Goal: Task Accomplishment & Management: Manage account settings

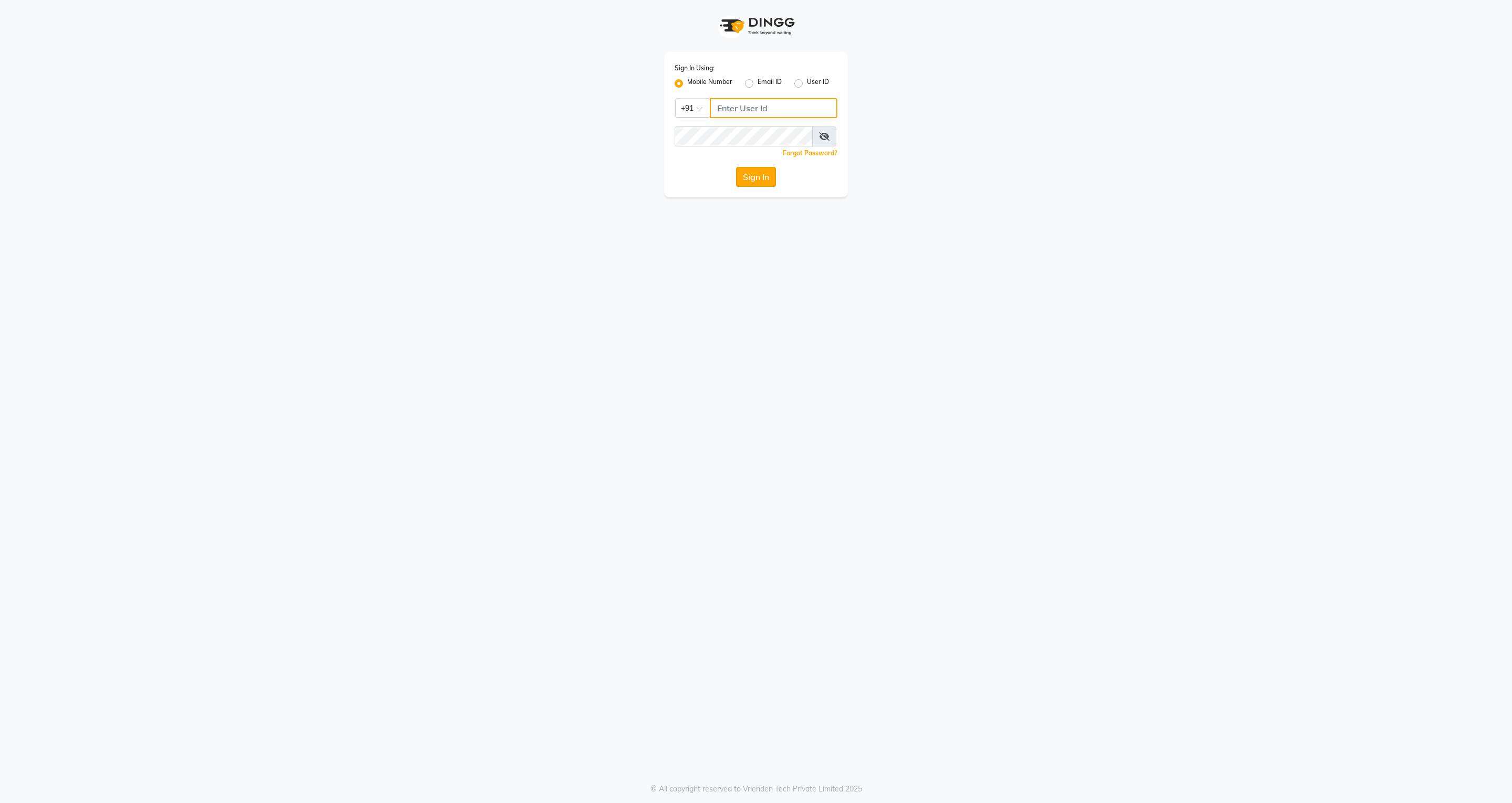
type input "7028230871"
click at [752, 179] on button "Sign In" at bounding box center [756, 177] width 40 height 20
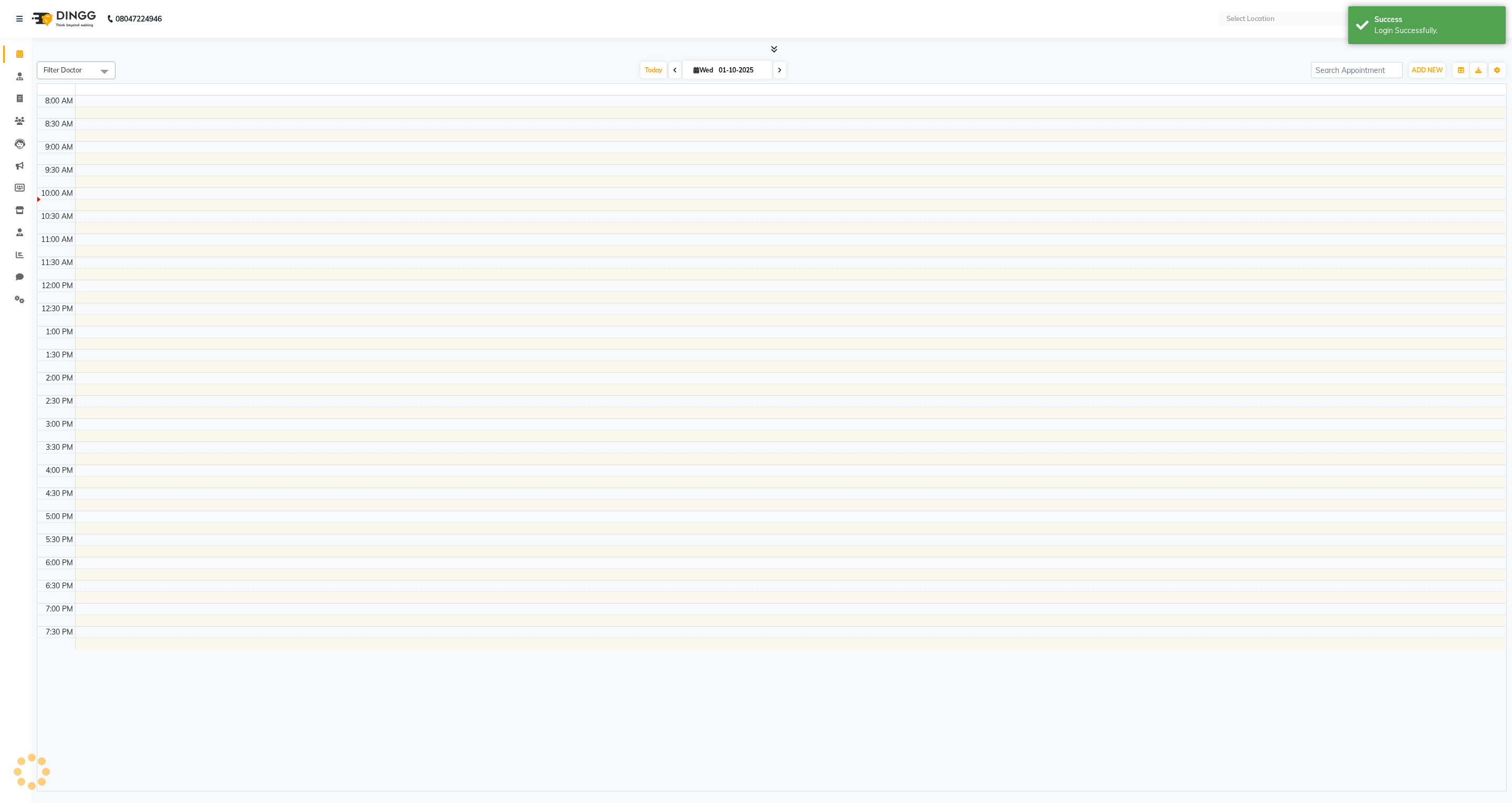
select select "en"
